Goal: Transaction & Acquisition: Purchase product/service

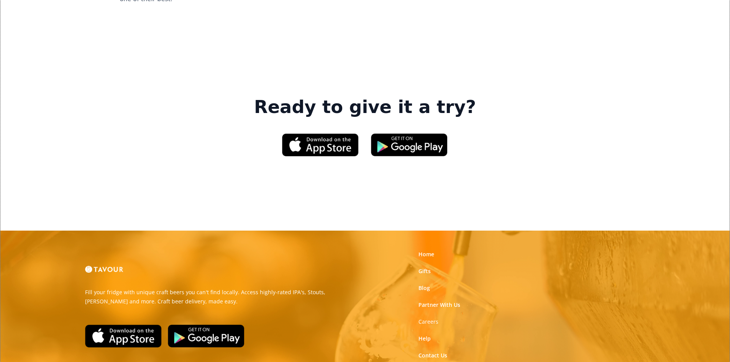
scroll to position [1149, 0]
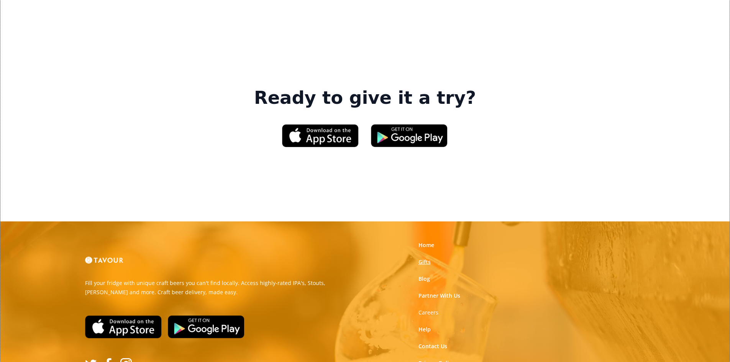
click at [426, 258] on link "Gifts" at bounding box center [424, 262] width 12 height 8
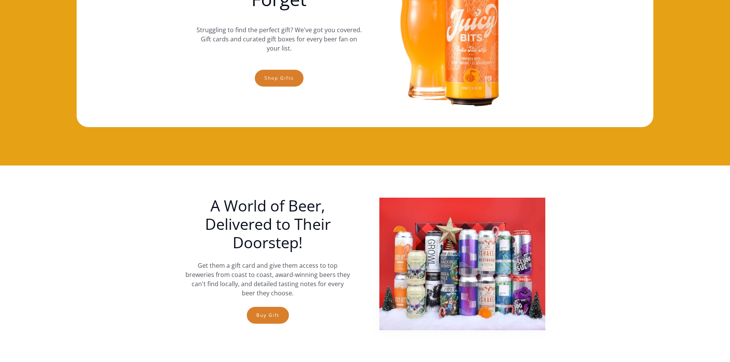
scroll to position [115, 0]
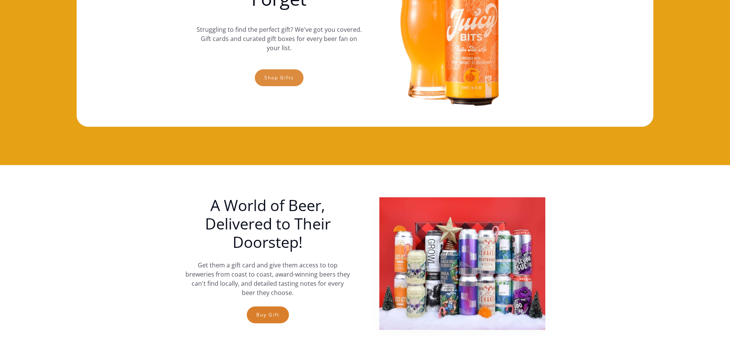
click at [275, 80] on link "Shop gifts" at bounding box center [279, 77] width 49 height 17
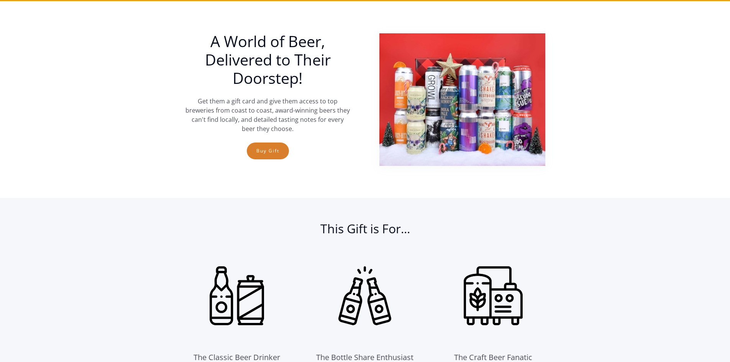
scroll to position [280, 0]
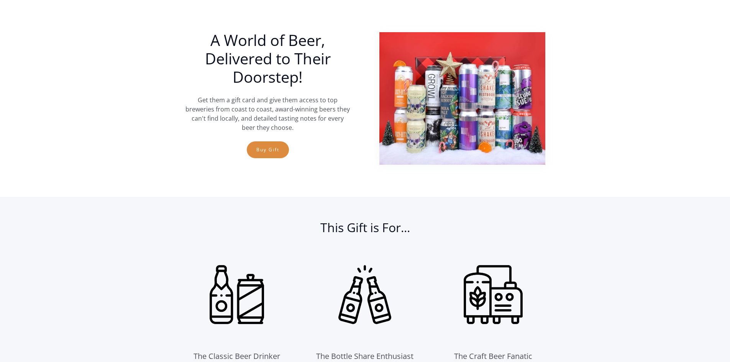
click at [277, 156] on link "Buy Gift" at bounding box center [268, 149] width 42 height 17
